Goal: Task Accomplishment & Management: Use online tool/utility

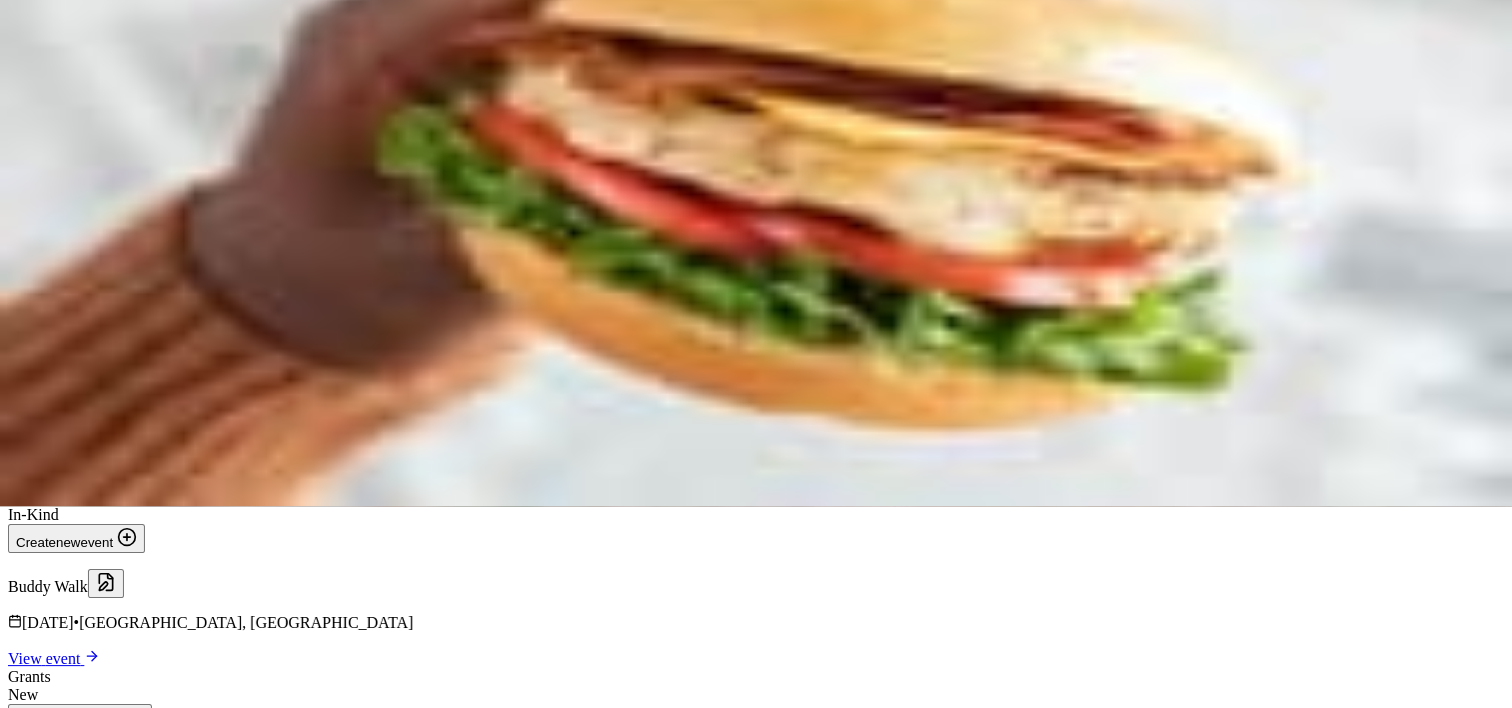
scroll to position [300, 0]
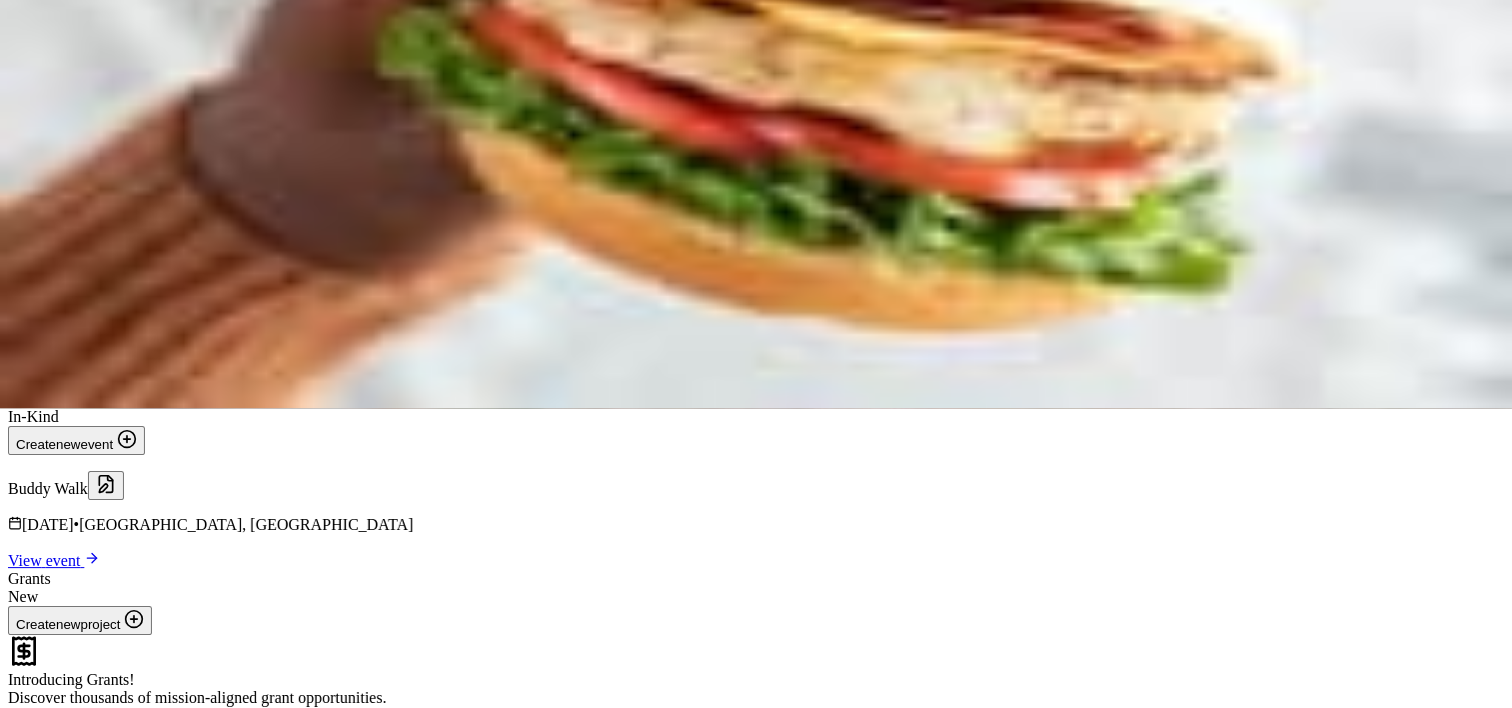
click at [84, 552] on span "View event" at bounding box center [46, 560] width 76 height 17
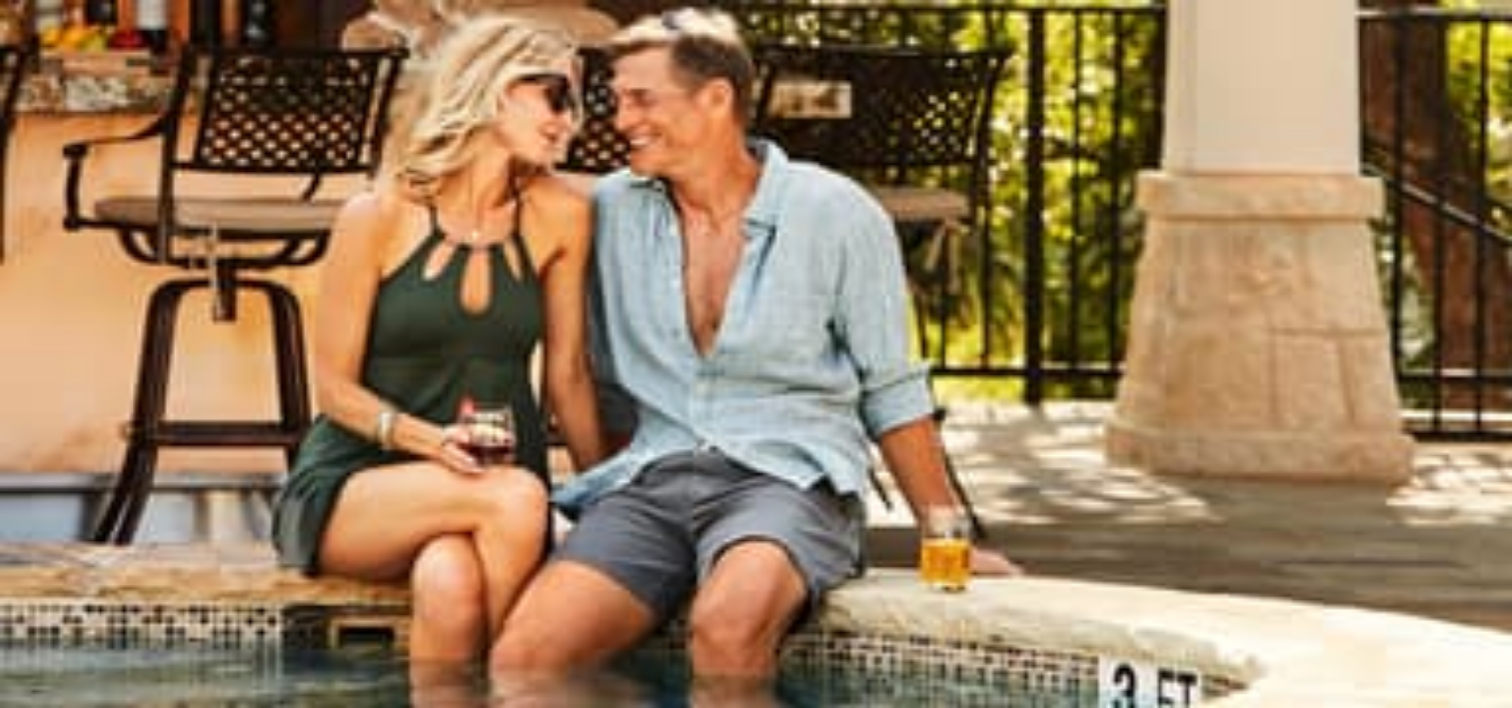
click at [71, 103] on link "Track · 30" at bounding box center [43, 110] width 55 height 15
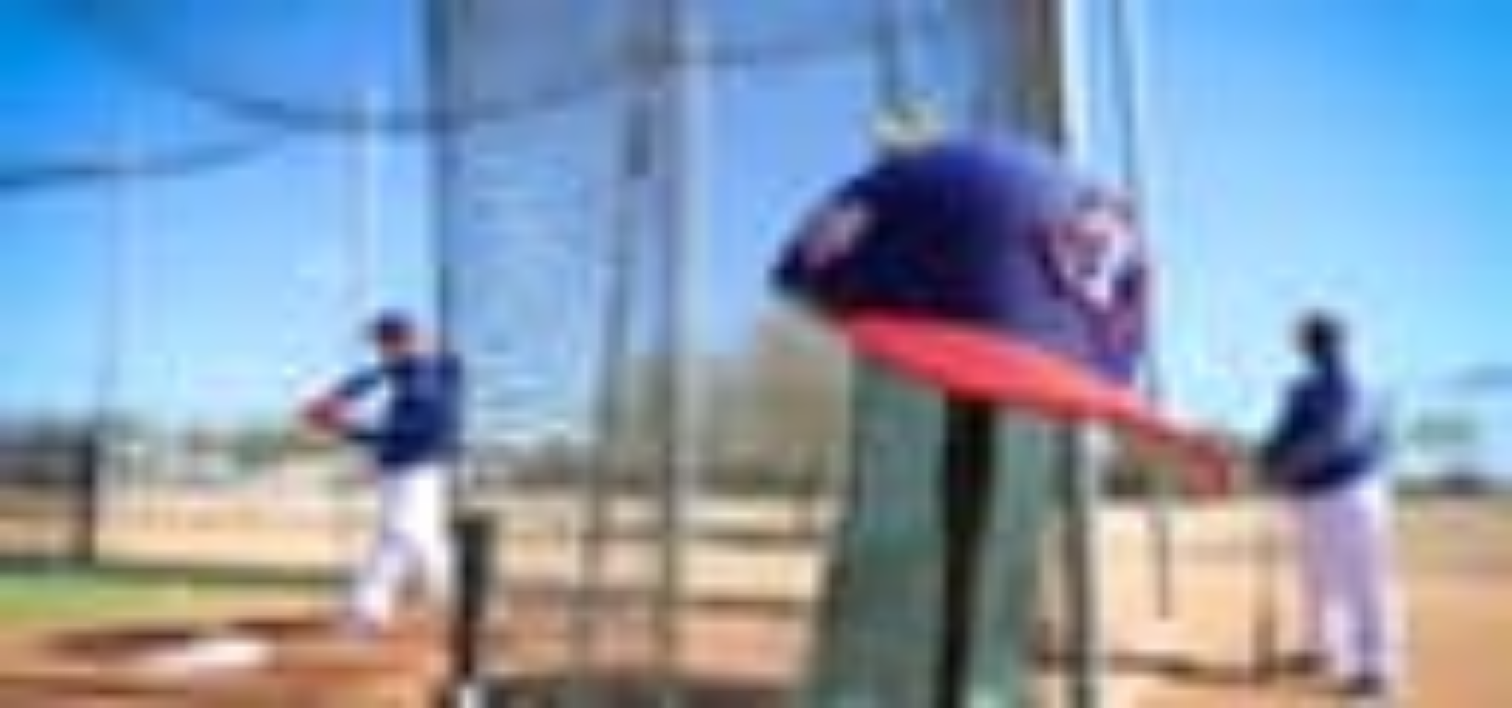
click at [72, 357] on div "4" at bounding box center [44, 364] width 56 height 15
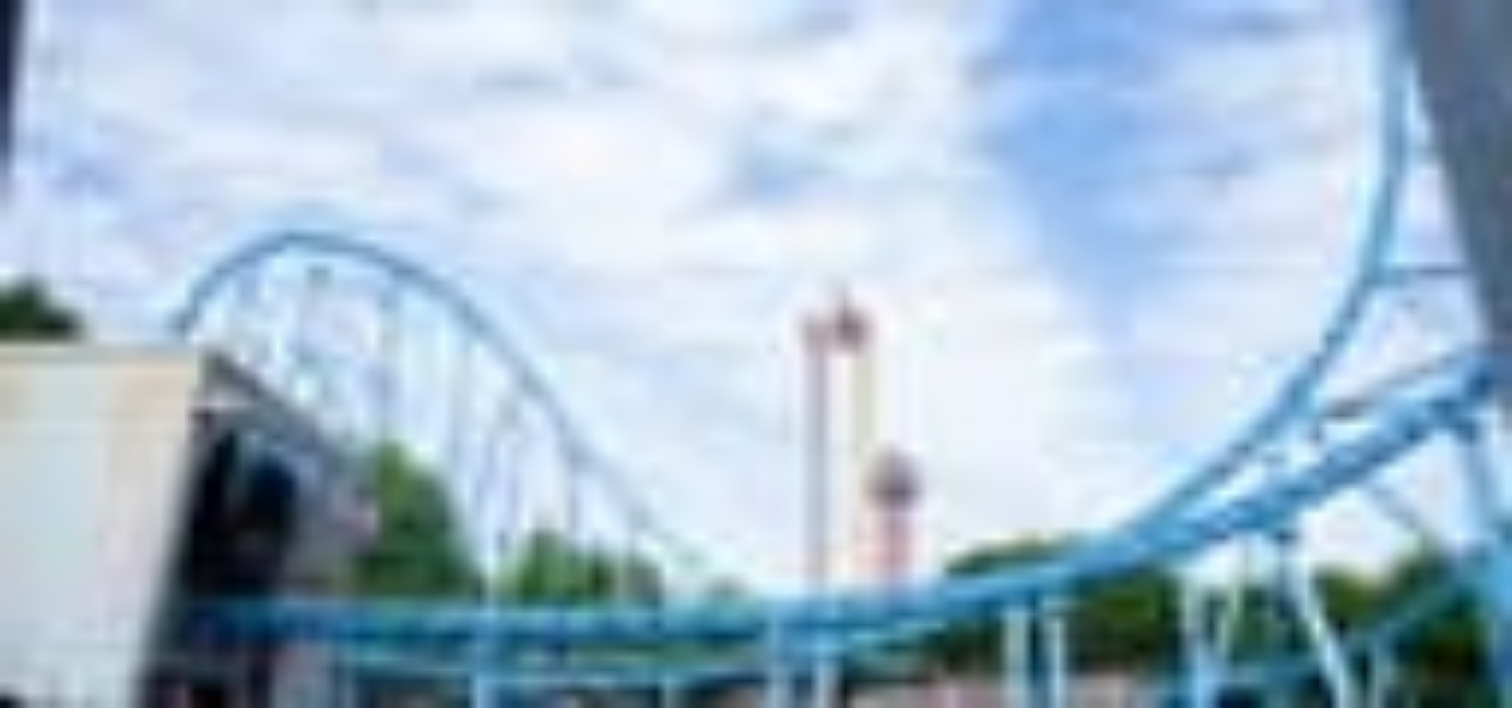
click at [54, 195] on div "2" at bounding box center [35, 202] width 38 height 15
